Goal: Find specific fact

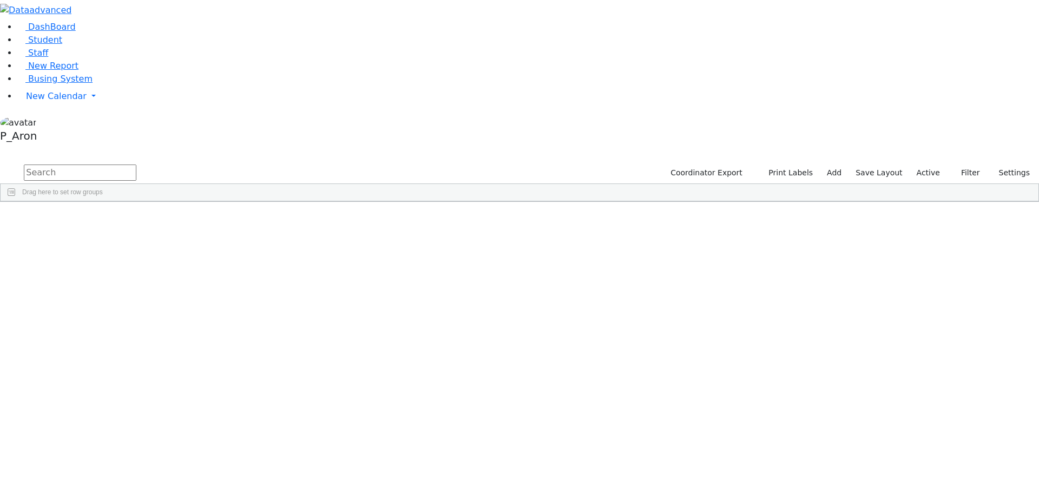
click at [136, 165] on input "text" at bounding box center [80, 173] width 113 height 16
type input "[PERSON_NAME]"
click at [136, 165] on input "[PERSON_NAME]" at bounding box center [80, 173] width 113 height 16
click at [136, 165] on input "text" at bounding box center [80, 173] width 113 height 16
type input "k"
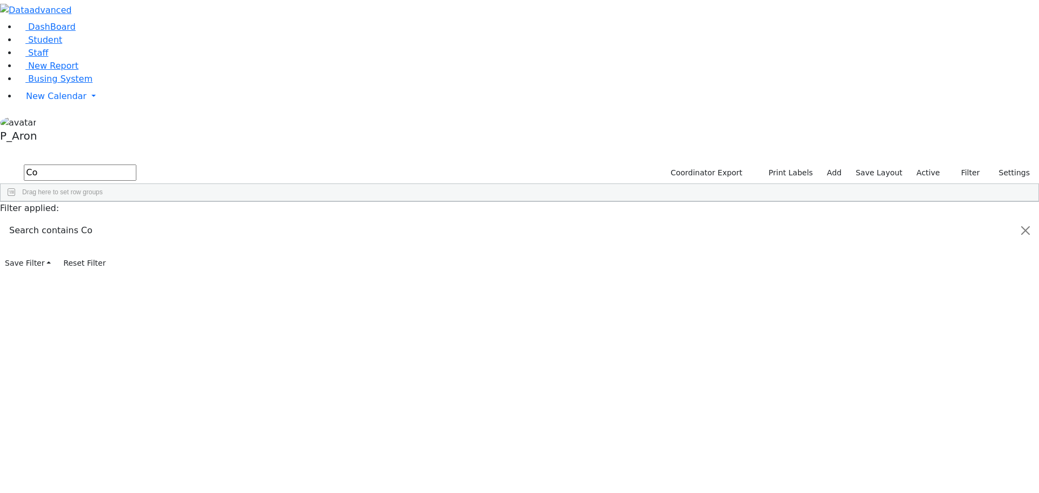
type input "C"
